Goal: Transaction & Acquisition: Download file/media

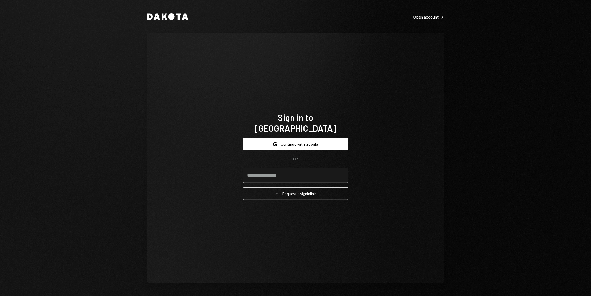
click at [300, 168] on input "email" at bounding box center [296, 175] width 106 height 15
drag, startPoint x: 297, startPoint y: 167, endPoint x: 280, endPoint y: 172, distance: 18.4
click at [296, 168] on input "email" at bounding box center [296, 175] width 106 height 15
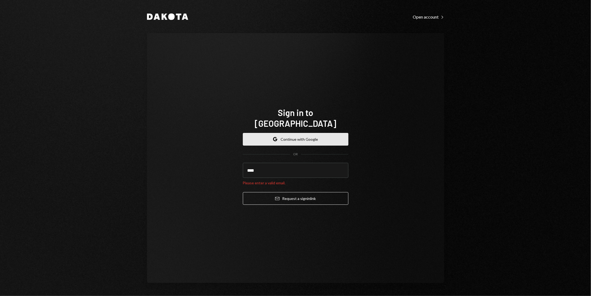
click at [296, 140] on button "Google Continue with Google" at bounding box center [296, 139] width 106 height 13
click at [272, 168] on input "****" at bounding box center [296, 170] width 106 height 15
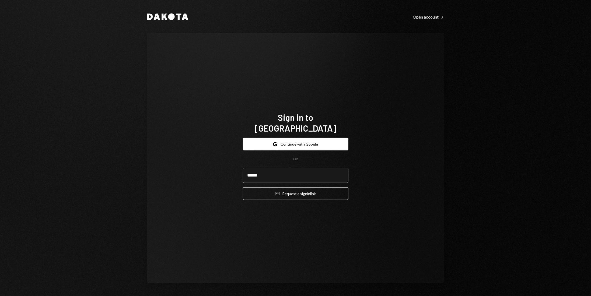
type input "******"
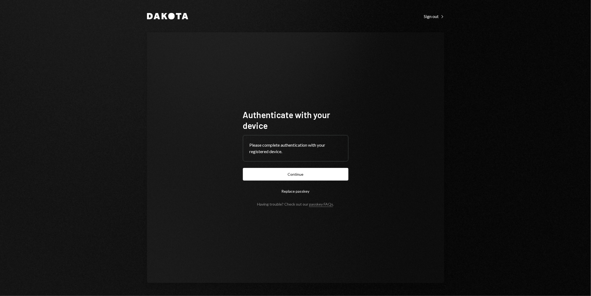
click at [323, 167] on form "Authenticate with your device Please complete authentication with your register…" at bounding box center [296, 157] width 106 height 97
click at [326, 182] on form "Authenticate with your device Please complete authentication with your register…" at bounding box center [296, 157] width 106 height 97
click at [325, 178] on button "Continue" at bounding box center [296, 174] width 106 height 13
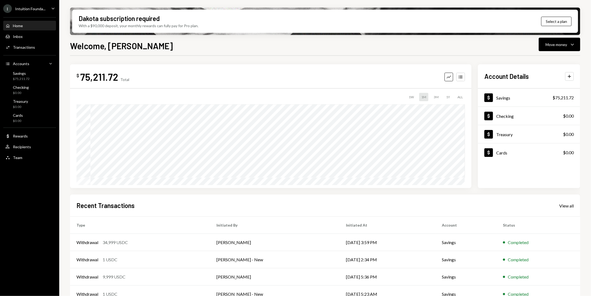
click at [177, 64] on div "$ 75,211.72 Total Graph Accounts 1W 1M 3M 1Y ALL Account Details Plus Dollar Sa…" at bounding box center [325, 193] width 510 height 275
click at [81, 75] on div "75,211.72" at bounding box center [99, 77] width 38 height 12
click at [42, 78] on div "Savings $75,211.72" at bounding box center [29, 76] width 48 height 10
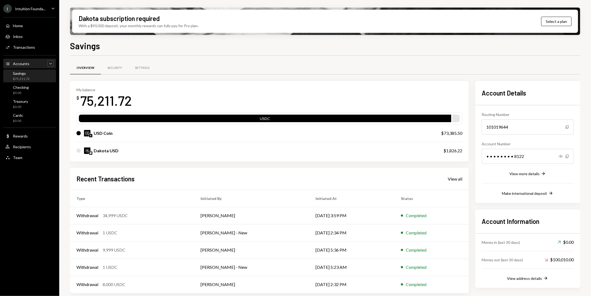
click at [47, 64] on div "Caret Down" at bounding box center [50, 63] width 6 height 6
click at [47, 64] on div "Caret Up" at bounding box center [50, 63] width 6 height 6
click at [54, 7] on icon "Caret Down" at bounding box center [53, 8] width 6 height 6
click at [251, 152] on div "Dakota USD" at bounding box center [255, 151] width 356 height 6
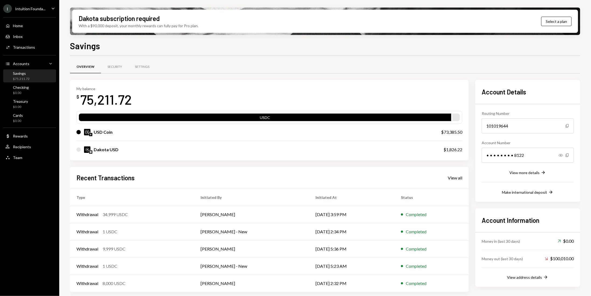
click at [55, 8] on icon "Caret Down" at bounding box center [53, 8] width 6 height 6
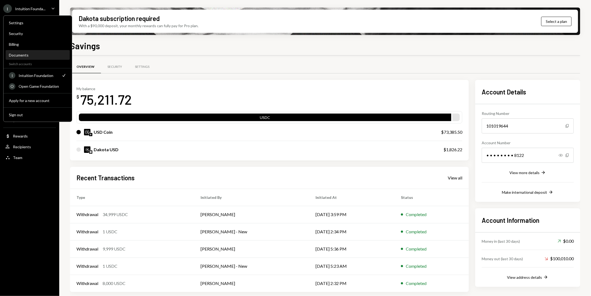
click at [25, 57] on div "Documents" at bounding box center [38, 55] width 58 height 9
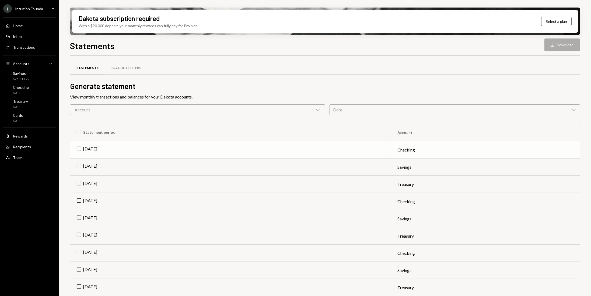
click at [79, 149] on td "Sep 2025" at bounding box center [230, 149] width 321 height 17
click at [550, 43] on icon "Download" at bounding box center [552, 44] width 5 height 5
click at [80, 147] on td "Check Sep 2025" at bounding box center [230, 149] width 321 height 17
click at [77, 166] on td "Sep 2025" at bounding box center [230, 167] width 321 height 17
click at [564, 46] on button "Download Download" at bounding box center [563, 45] width 36 height 13
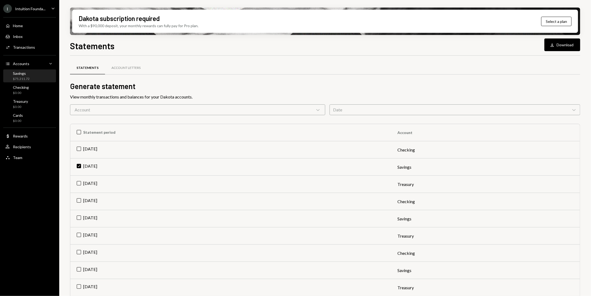
click at [25, 77] on div "$75,211.72" at bounding box center [21, 79] width 17 height 5
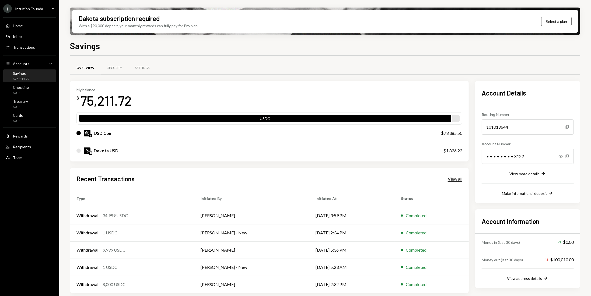
click at [453, 176] on div "View all" at bounding box center [455, 178] width 15 height 5
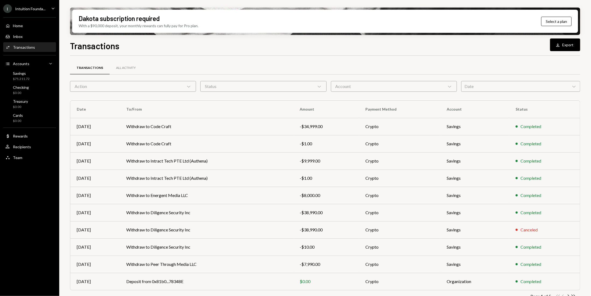
click at [468, 89] on div "Date Chevron Down" at bounding box center [520, 86] width 119 height 11
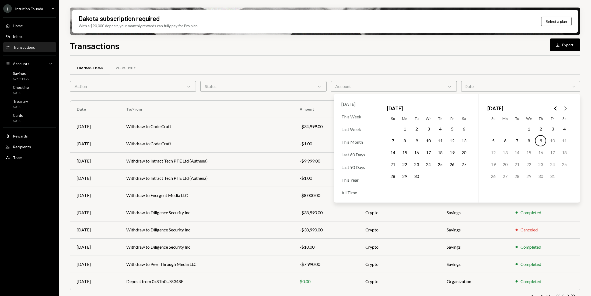
click at [556, 110] on polygon "Go to the Previous Month" at bounding box center [555, 108] width 3 height 4
click at [552, 129] on button "1" at bounding box center [552, 128] width 11 height 11
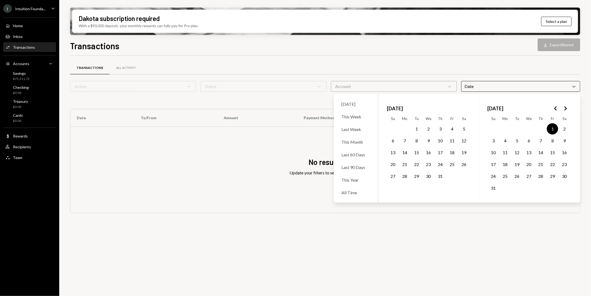
click at [566, 110] on icon "Go to the Next Month" at bounding box center [565, 108] width 6 height 6
click at [418, 176] on button "30" at bounding box center [416, 176] width 11 height 11
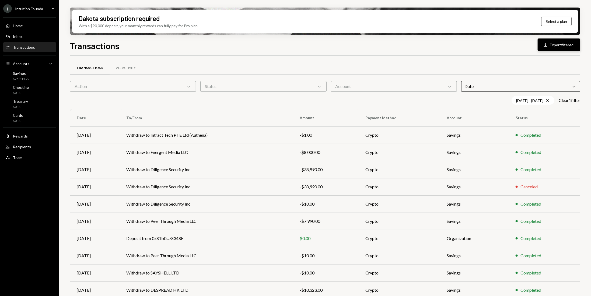
click at [554, 46] on button "Download Export filtered" at bounding box center [559, 45] width 43 height 13
